Goal: Task Accomplishment & Management: Complete application form

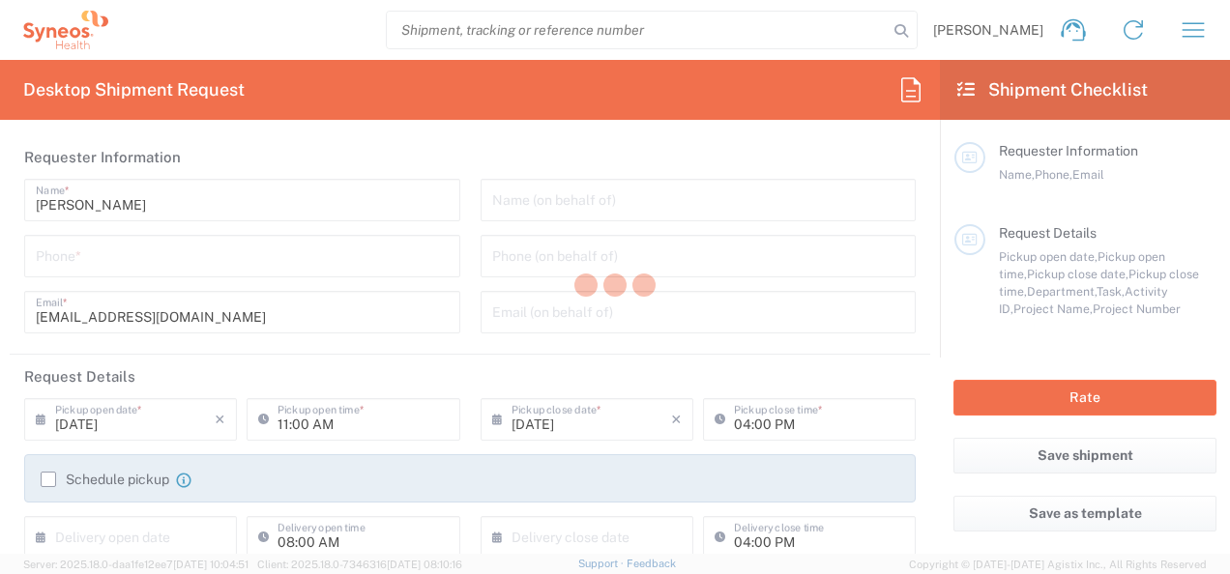
type input "3110"
type input "[GEOGRAPHIC_DATA]"
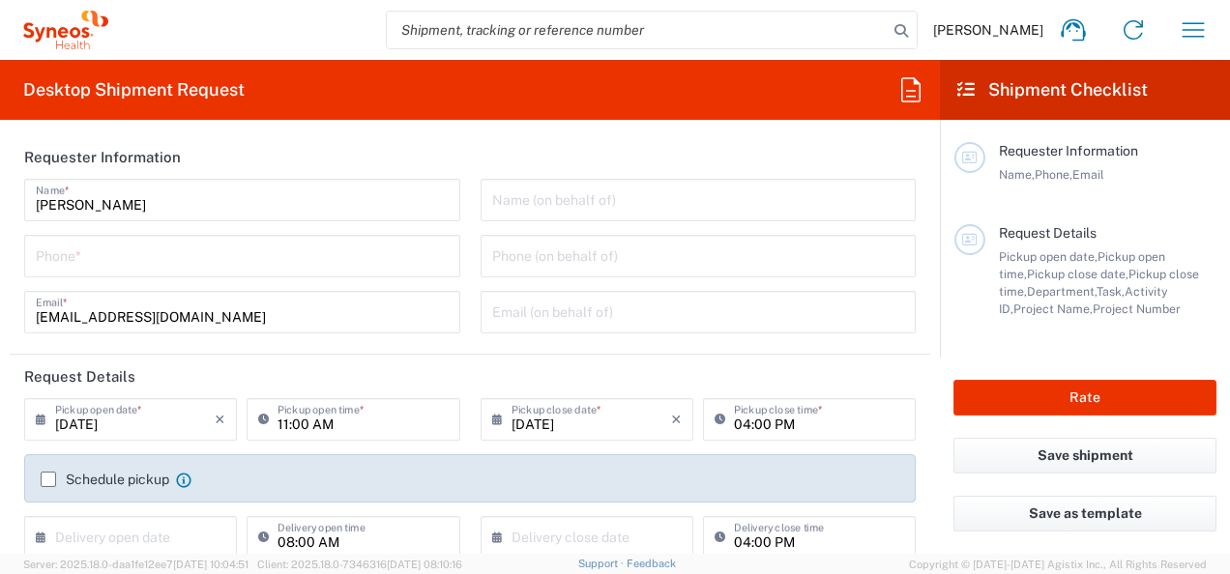
type input "Syneos Health France SARL"
click at [1191, 32] on icon "button" at bounding box center [1193, 30] width 31 height 31
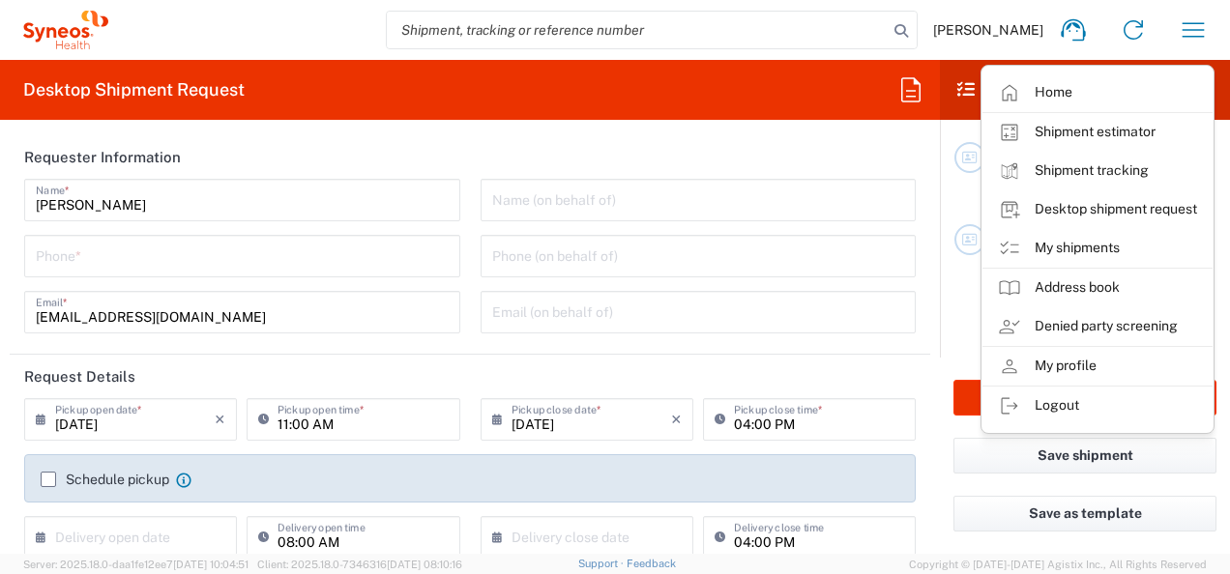
click at [1108, 293] on link "Address book" at bounding box center [1098, 288] width 230 height 39
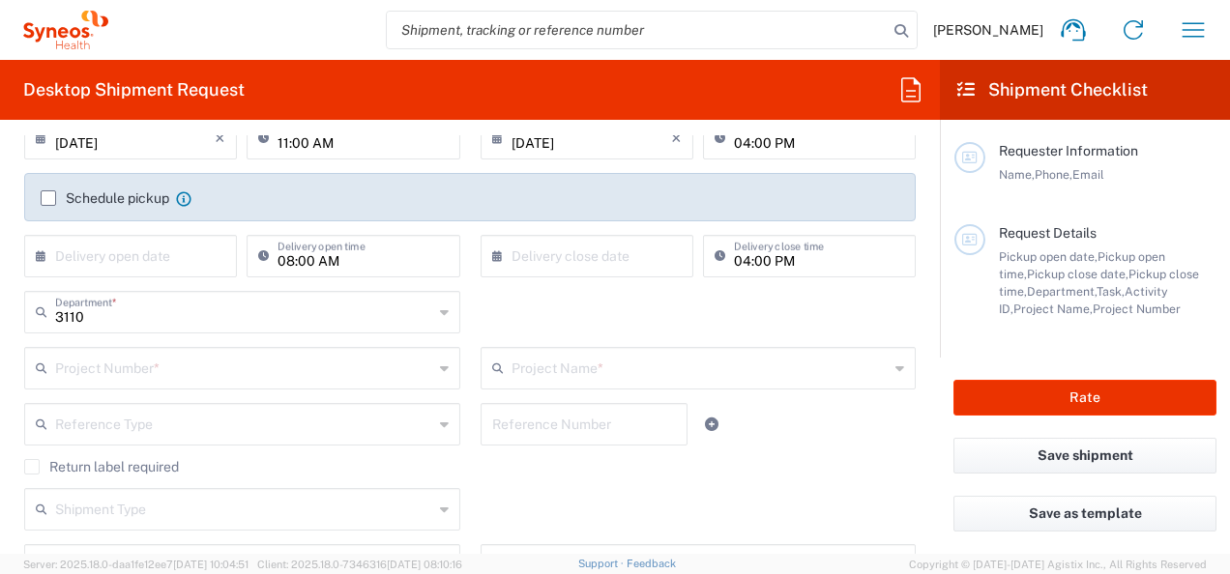
scroll to position [290, 0]
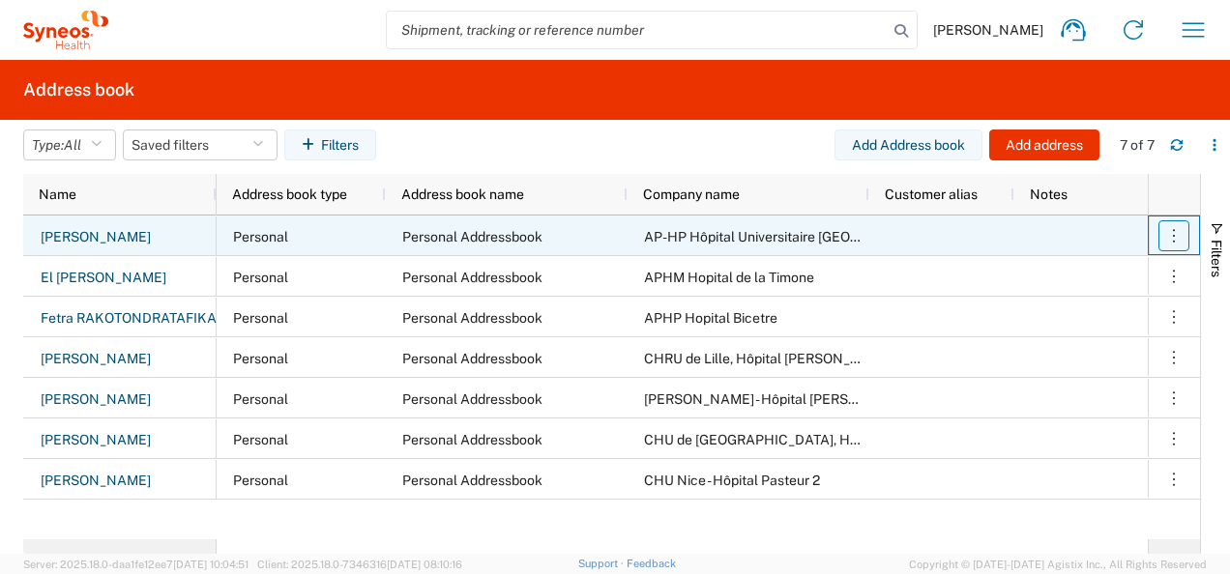
click at [1168, 242] on icon "button" at bounding box center [1173, 235] width 19 height 19
click at [1169, 242] on icon "button" at bounding box center [1173, 235] width 19 height 19
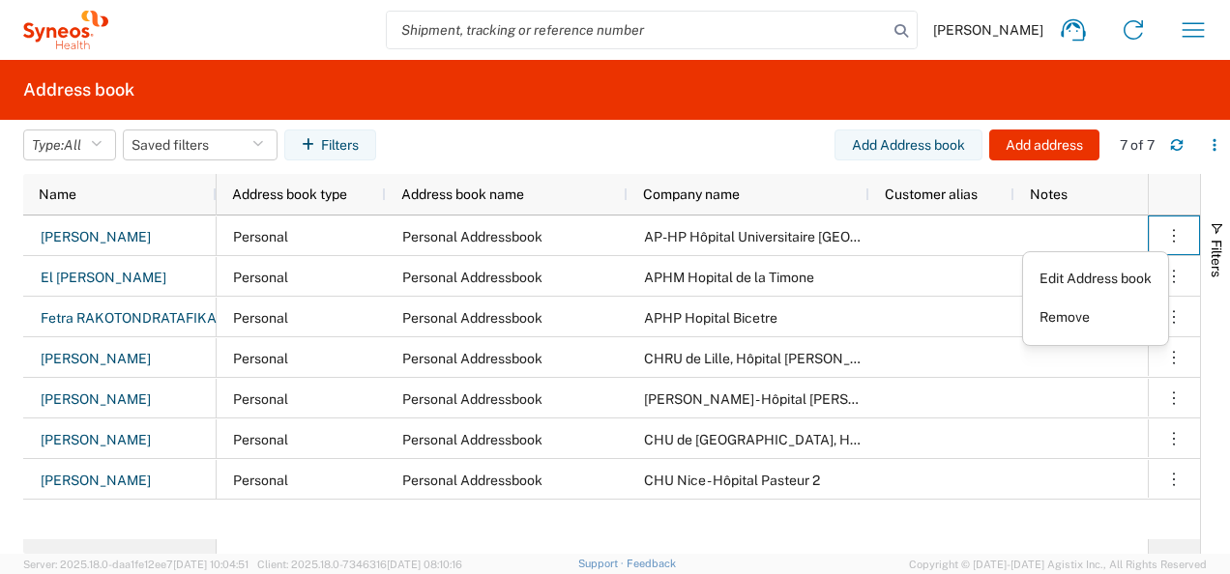
click at [597, 146] on agx-table-filter-chips "Type: All All Company Location Other Personal Shared Saved filters Filters" at bounding box center [428, 152] width 811 height 44
